Goal: Information Seeking & Learning: Learn about a topic

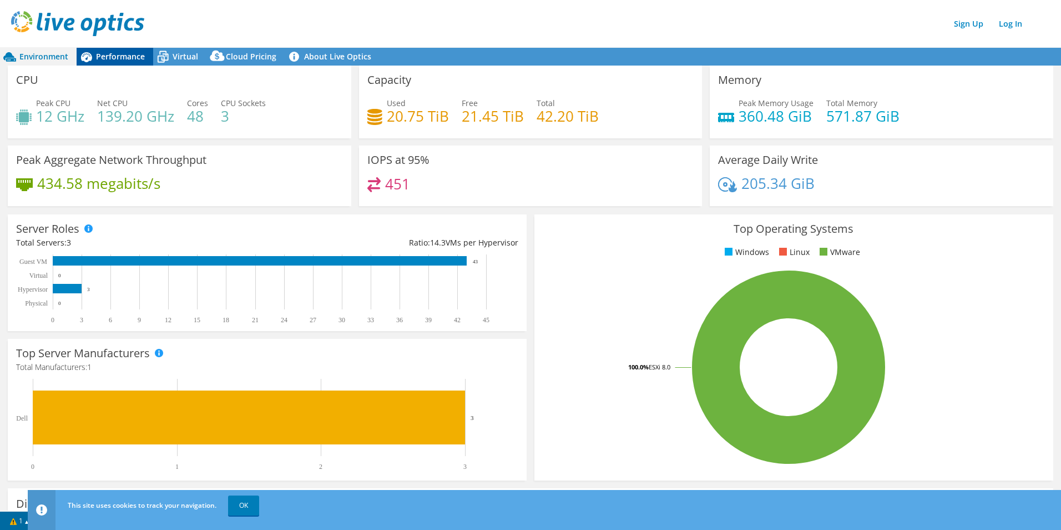
click at [124, 53] on span "Performance" at bounding box center [120, 56] width 49 height 11
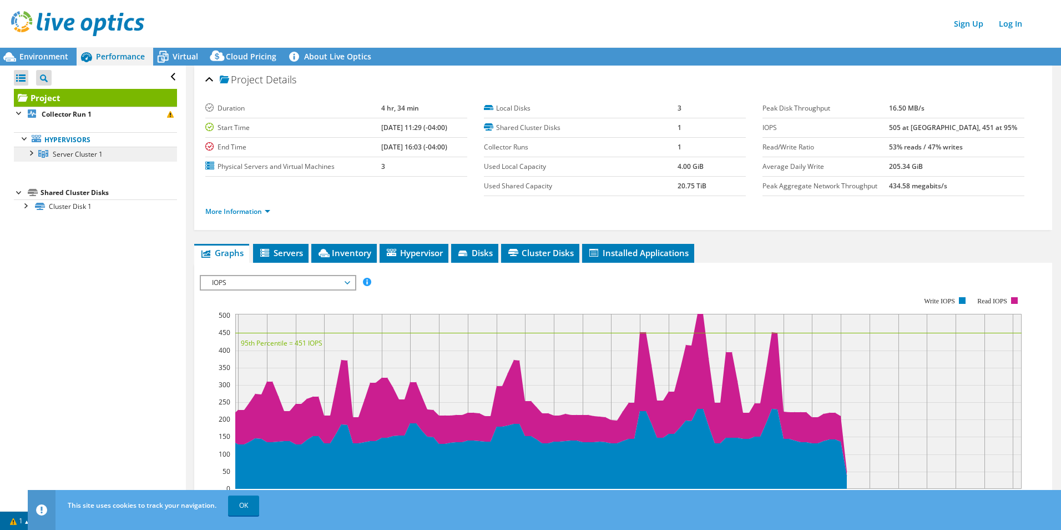
click at [63, 150] on span "Server Cluster 1" at bounding box center [78, 153] width 50 height 9
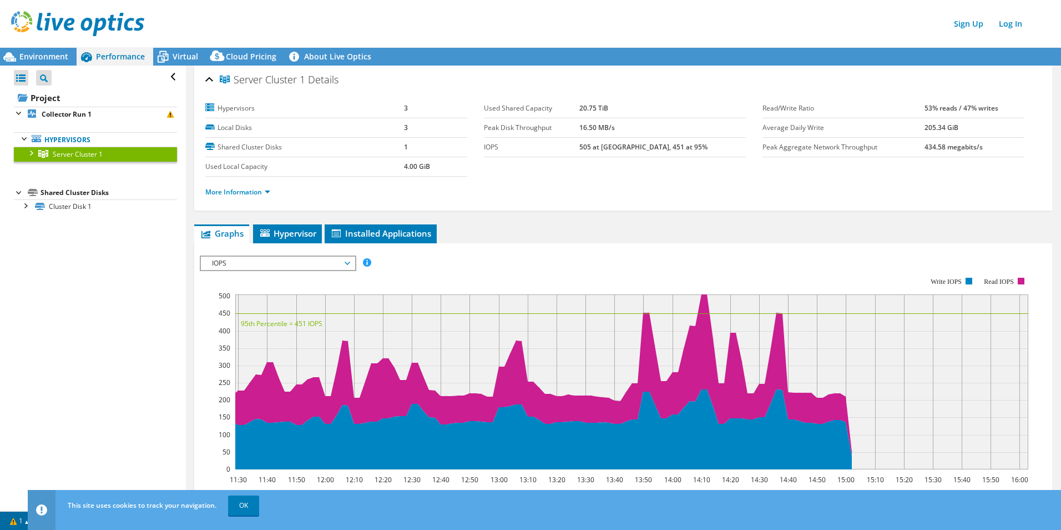
click at [32, 152] on div at bounding box center [30, 152] width 11 height 11
click at [35, 167] on div at bounding box center [36, 167] width 11 height 11
click at [244, 109] on label "Hypervisors" at bounding box center [304, 108] width 199 height 11
click at [282, 236] on span "Hypervisor" at bounding box center [288, 233] width 58 height 11
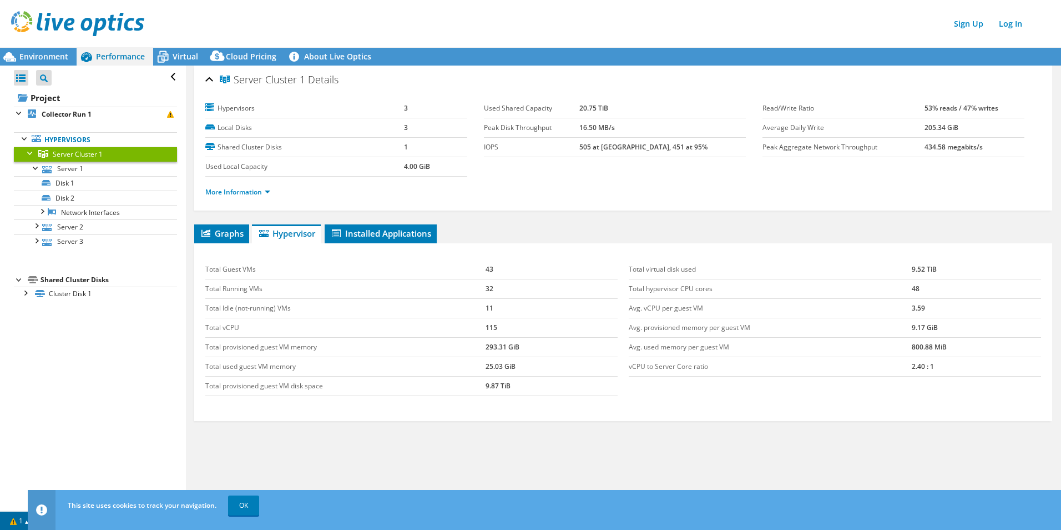
click at [238, 103] on label "Hypervisors" at bounding box center [304, 108] width 199 height 11
click at [61, 65] on div "Environment" at bounding box center [38, 57] width 77 height 18
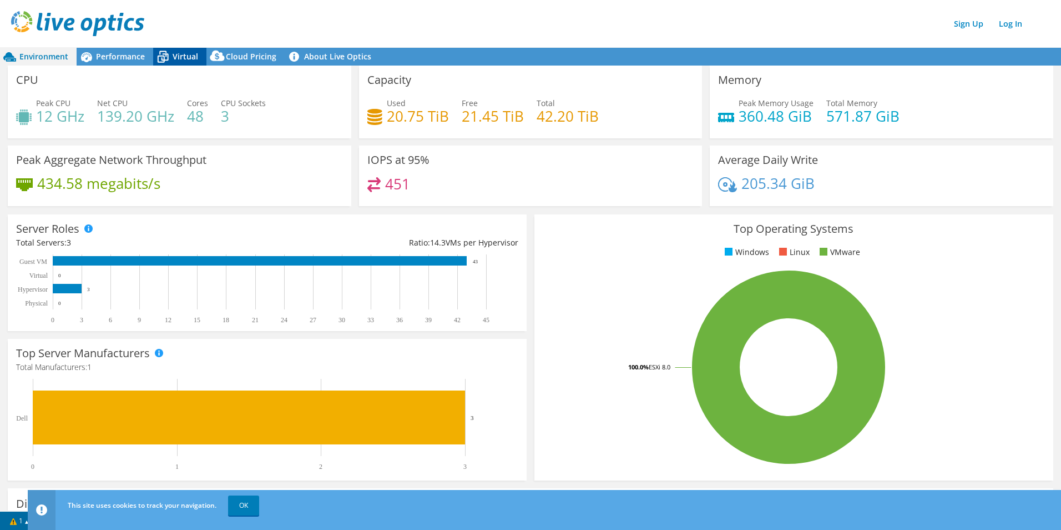
click at [171, 58] on icon at bounding box center [162, 56] width 19 height 19
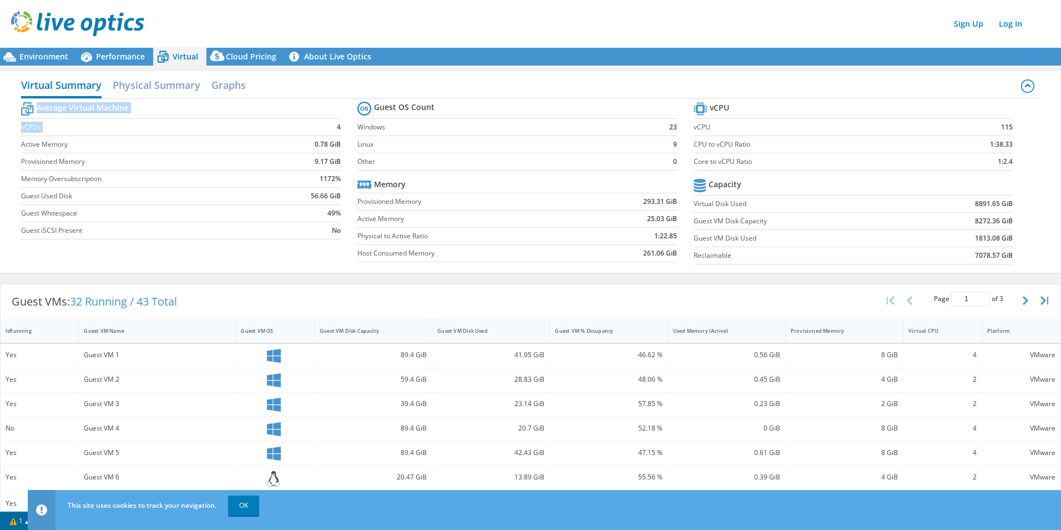
drag, startPoint x: 305, startPoint y: 123, endPoint x: 349, endPoint y: 123, distance: 43.9
click at [349, 123] on section "Average Virtual Machine vCPUs 4 Active Memory 0.78 GiB Provisioned Memory 9.17 …" at bounding box center [189, 171] width 336 height 145
click at [575, 68] on div "Virtual Summary Physical Summary Graphs Average Virtual Machine vCPUs 4 Active …" at bounding box center [530, 172] width 1061 height 213
drag, startPoint x: 628, startPoint y: 220, endPoint x: 677, endPoint y: 218, distance: 48.9
click at [677, 218] on section "Guest OS Count Windows 23 Linux 9 Other 0 Memory Provisioned Memory 293.31 GiB …" at bounding box center [526, 183] width 336 height 169
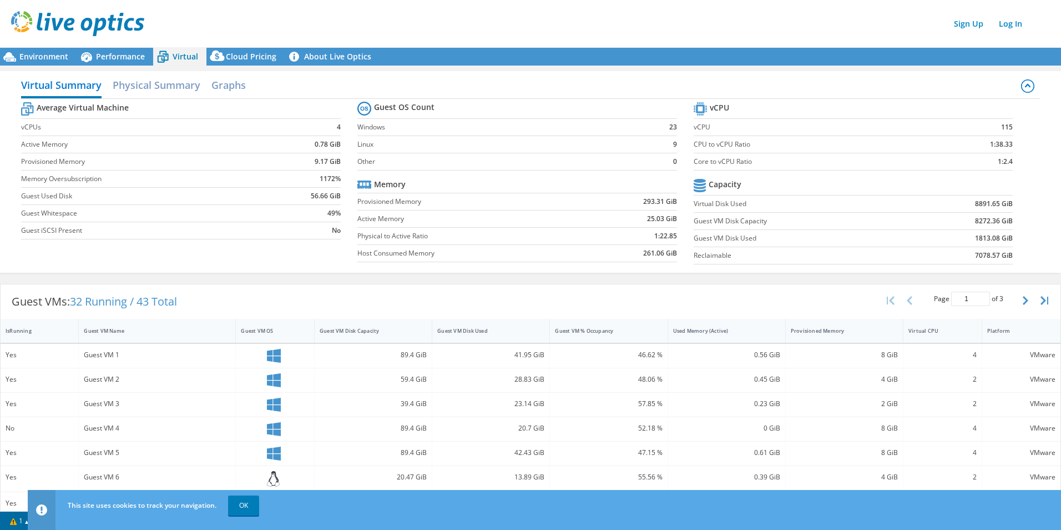
drag, startPoint x: 677, startPoint y: 218, endPoint x: 613, endPoint y: 279, distance: 89.1
click at [613, 279] on div "Guest VMs: 32 Running / 43 Total Page 1 of 3 5 rows 10 rows 20 rows 25 rows 50 …" at bounding box center [530, 503] width 1061 height 450
